Goal: Find specific page/section: Find specific page/section

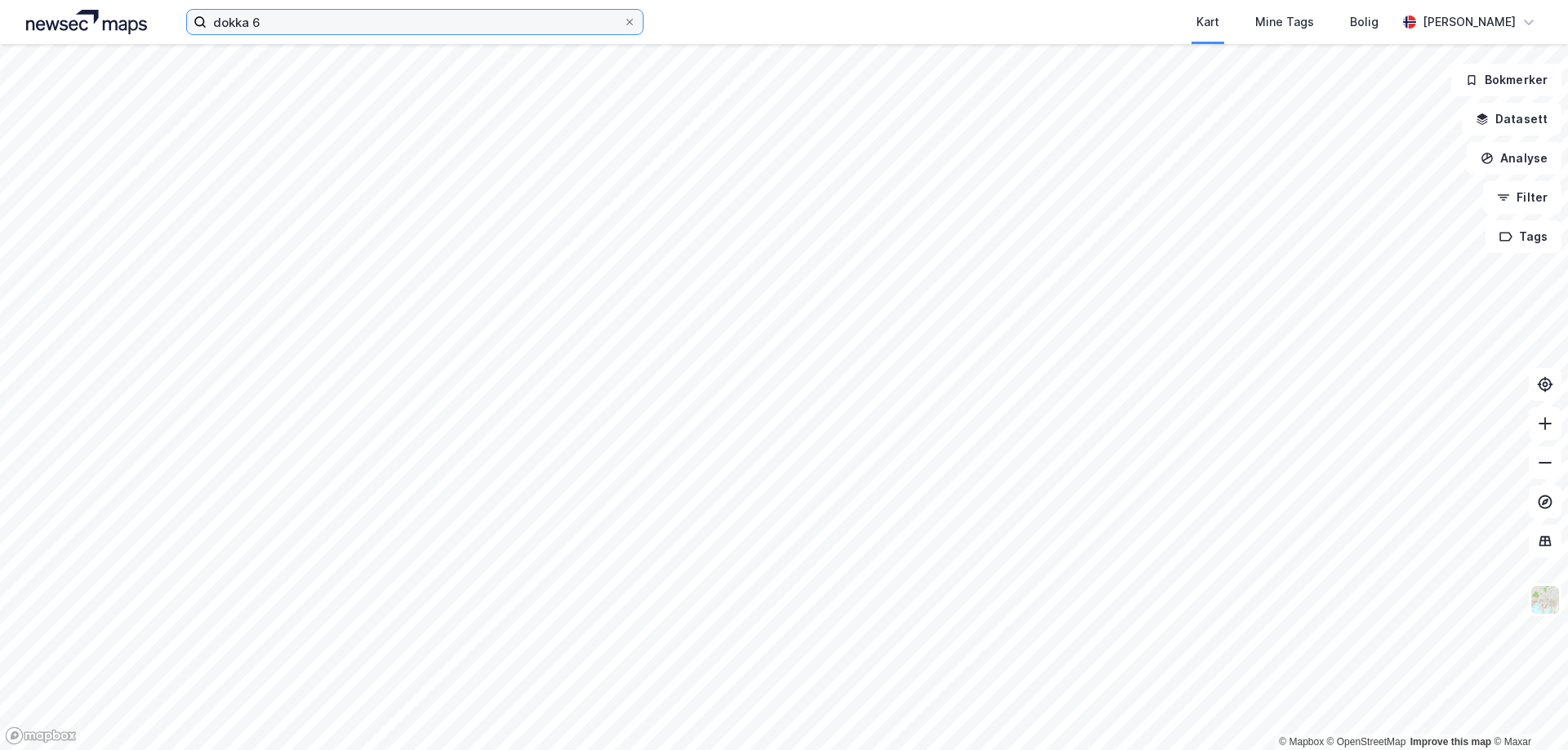
click at [305, 19] on input "dokka 6" at bounding box center [415, 22] width 417 height 25
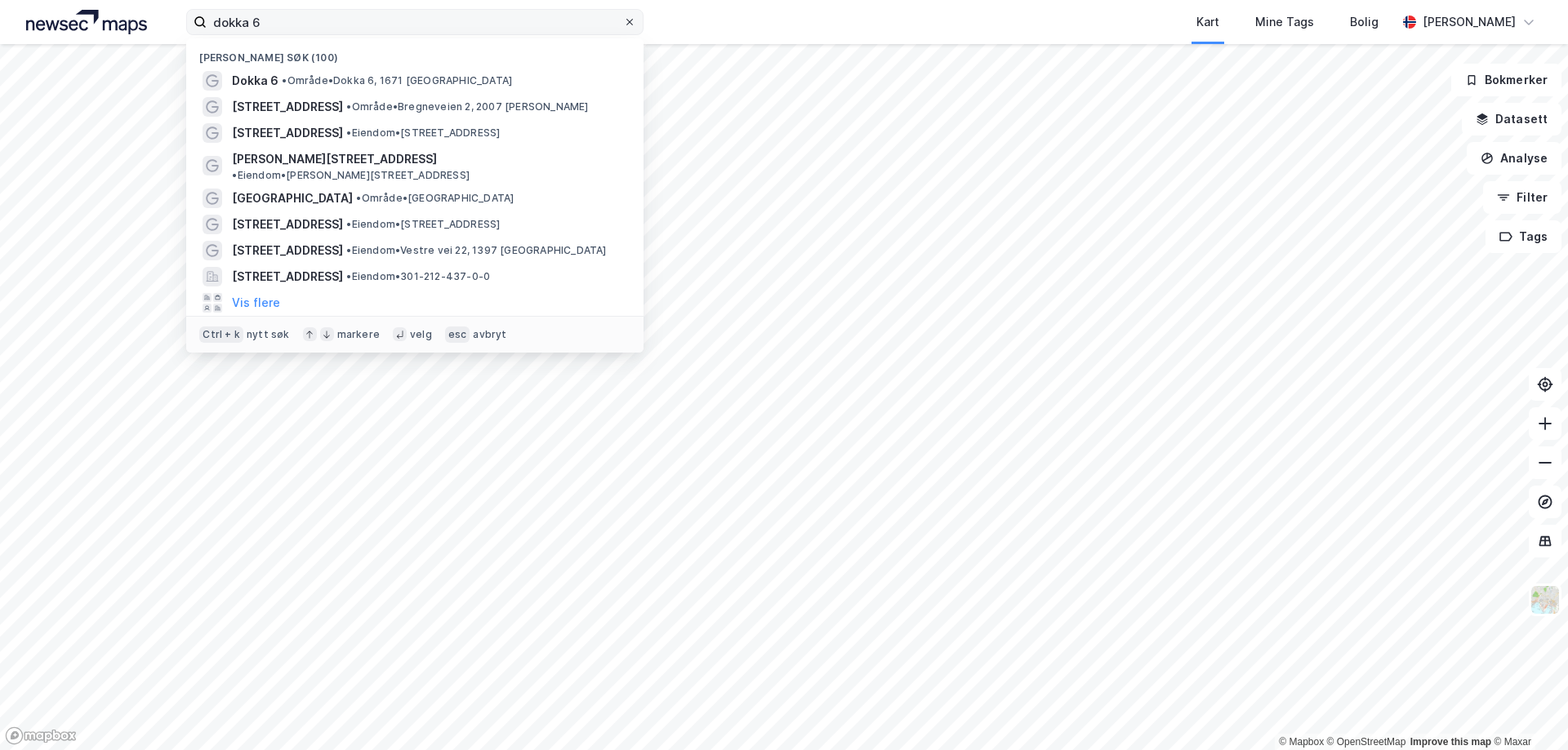
click at [633, 22] on icon at bounding box center [629, 21] width 10 height 10
click at [623, 22] on input "dokka 6" at bounding box center [415, 22] width 417 height 25
